Goal: Navigation & Orientation: Find specific page/section

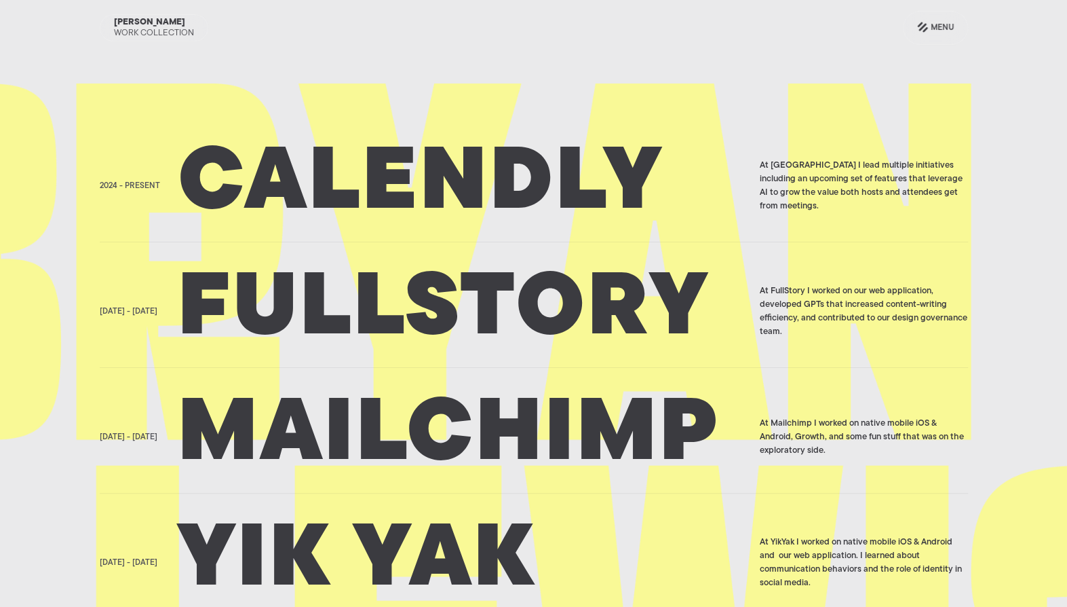
click at [409, 180] on h2 "Calendly" at bounding box center [464, 186] width 573 height 68
click at [265, 278] on h2 "Fullstory" at bounding box center [464, 312] width 573 height 68
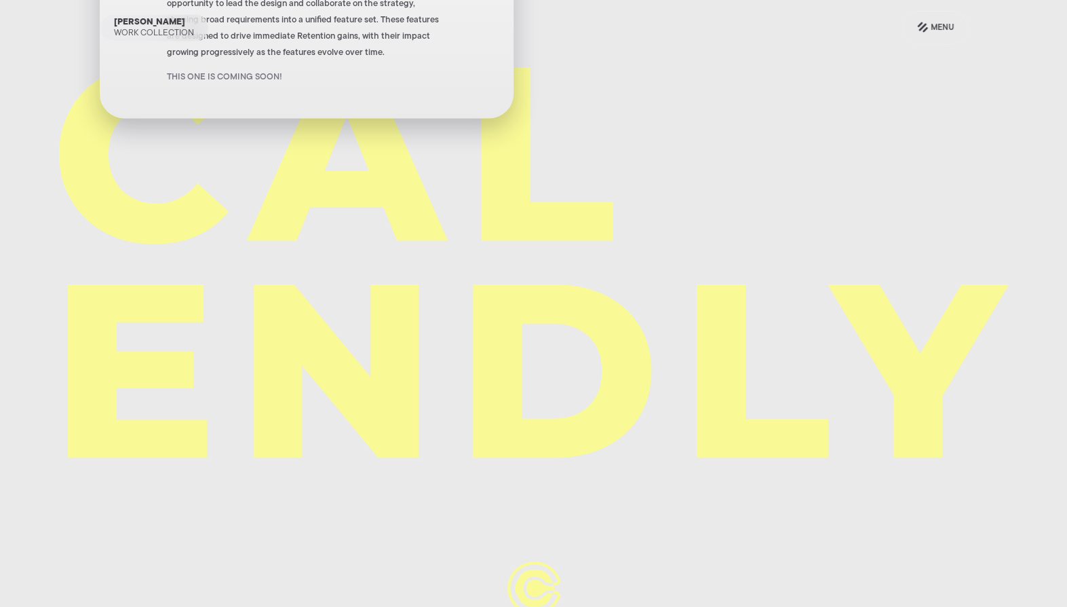
scroll to position [430, 0]
drag, startPoint x: 0, startPoint y: 0, endPoint x: 379, endPoint y: 87, distance: 388.5
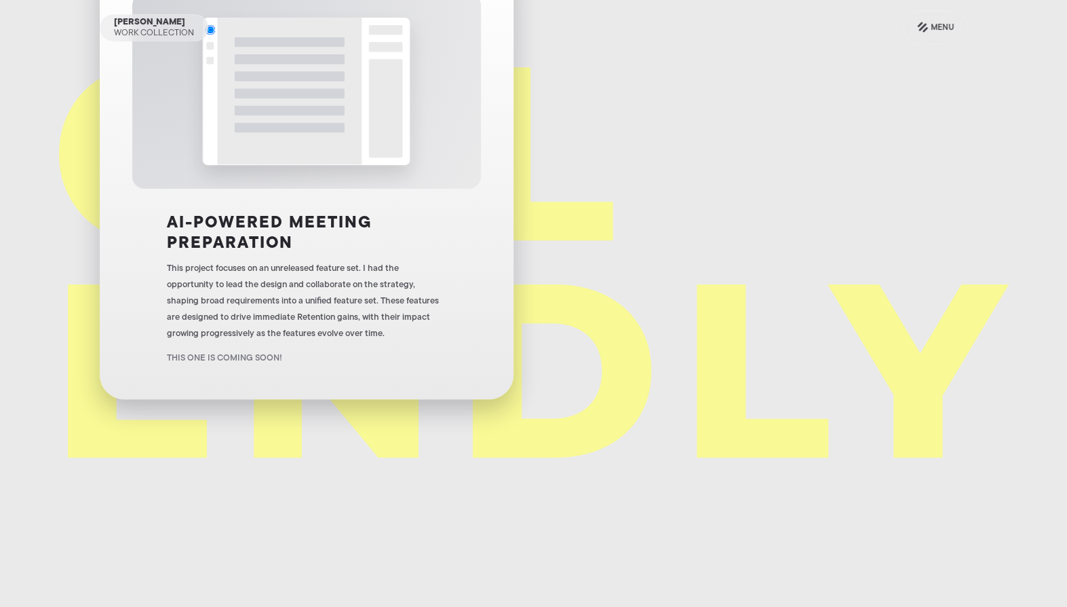
scroll to position [147, 0]
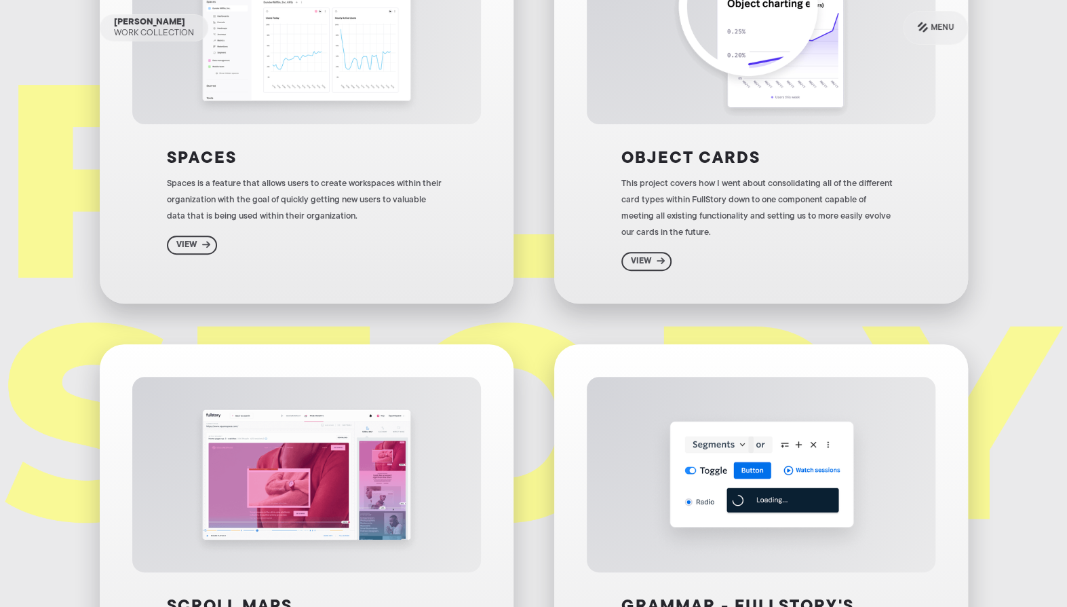
scroll to position [213, 0]
click at [189, 253] on div "View" at bounding box center [193, 244] width 52 height 19
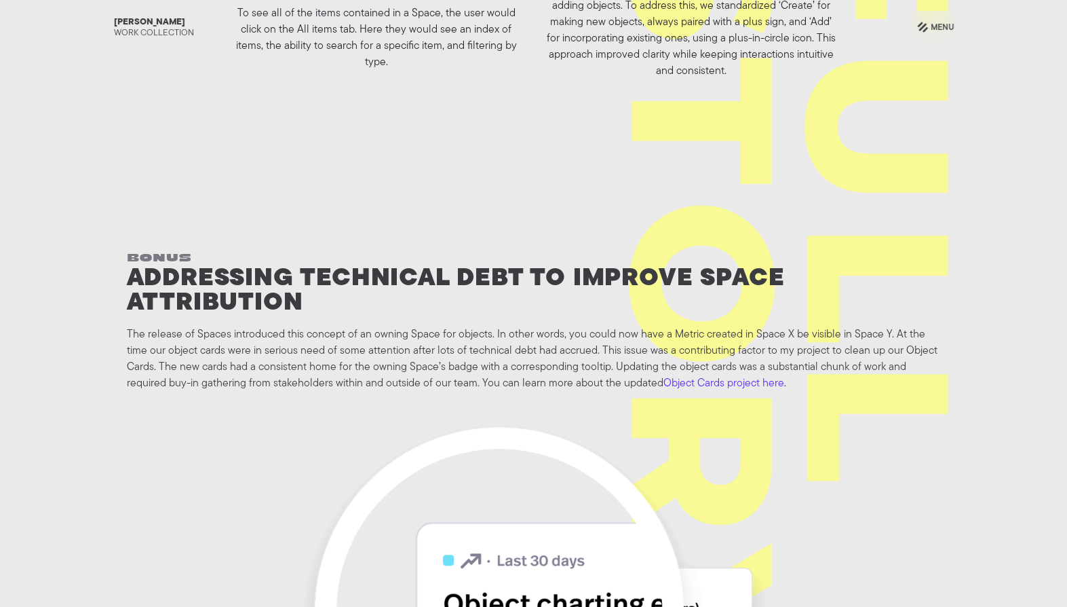
scroll to position [6773, 0]
